Goal: Task Accomplishment & Management: Manage account settings

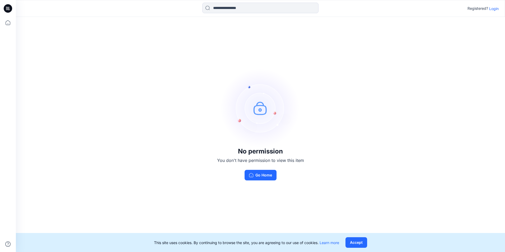
click at [492, 9] on p "Login" at bounding box center [494, 9] width 10 height 6
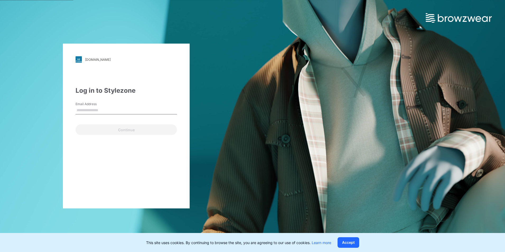
click at [133, 108] on input "Email Address" at bounding box center [126, 110] width 101 height 8
click at [96, 107] on input "Email Address" at bounding box center [126, 110] width 101 height 8
paste input "**********"
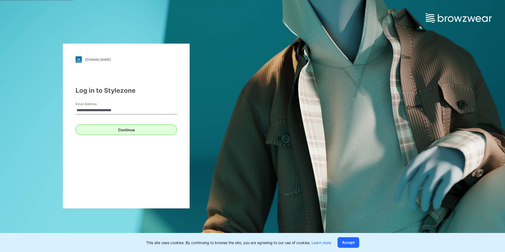
type input "**********"
click at [105, 131] on button "Continue" at bounding box center [126, 129] width 101 height 11
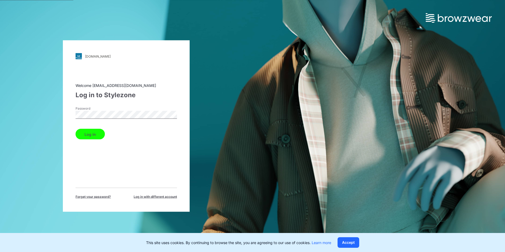
click at [83, 132] on button "Log in" at bounding box center [90, 134] width 29 height 11
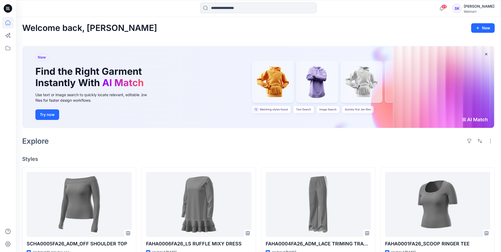
drag, startPoint x: 346, startPoint y: 134, endPoint x: 335, endPoint y: 136, distance: 11.0
click at [346, 134] on div "New Find the Right Garment Instantly With AI Match Use text or image search to …" at bounding box center [258, 87] width 472 height 93
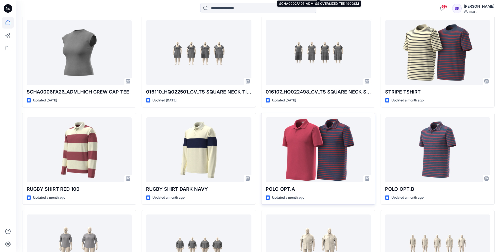
scroll to position [449, 0]
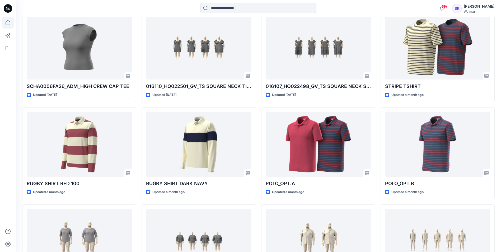
click at [373, 11] on div at bounding box center [258, 9] width 242 height 12
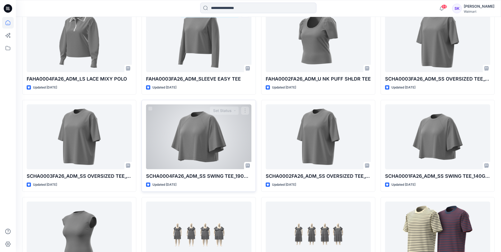
scroll to position [264, 0]
